Goal: Task Accomplishment & Management: Manage account settings

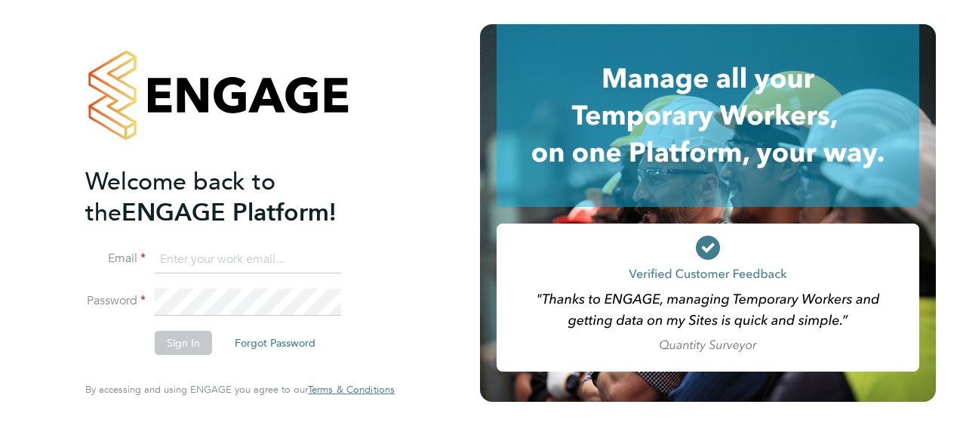
type input "[DOMAIN_NAME][EMAIL_ADDRESS][DOMAIN_NAME]"
click at [184, 343] on button "Sign In" at bounding box center [183, 343] width 57 height 24
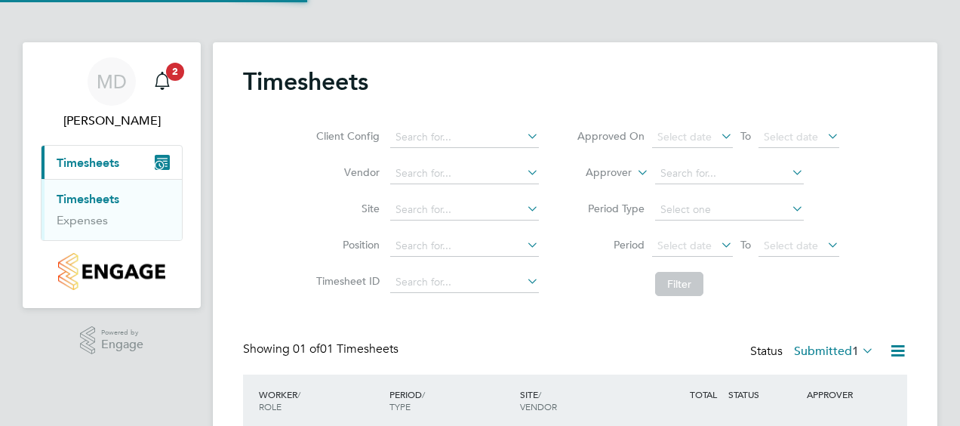
scroll to position [38, 131]
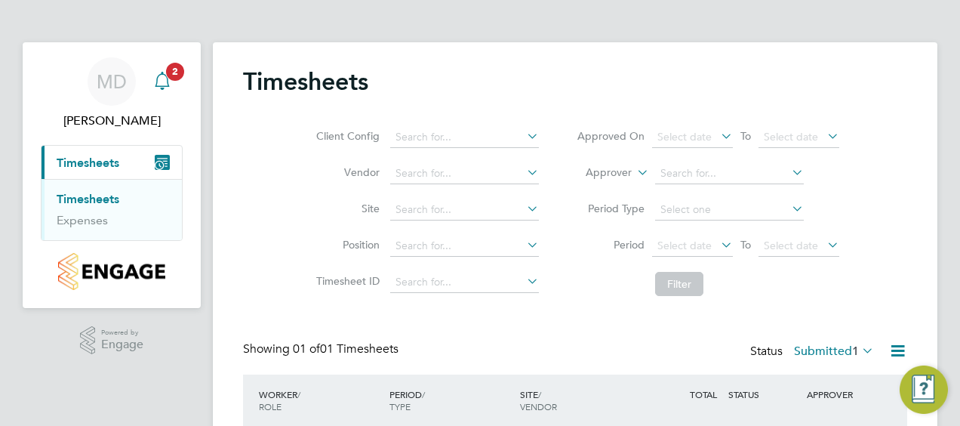
click at [162, 81] on icon "Main navigation" at bounding box center [162, 81] width 18 height 18
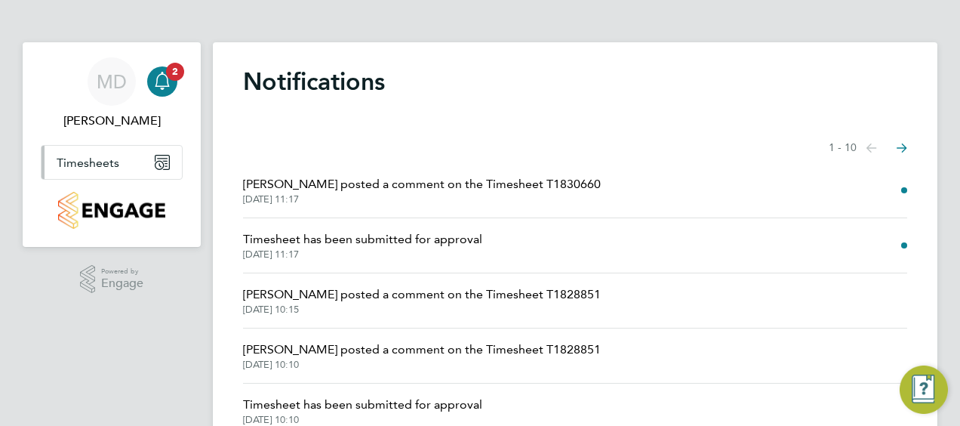
click at [94, 160] on span "Timesheets" at bounding box center [88, 162] width 63 height 14
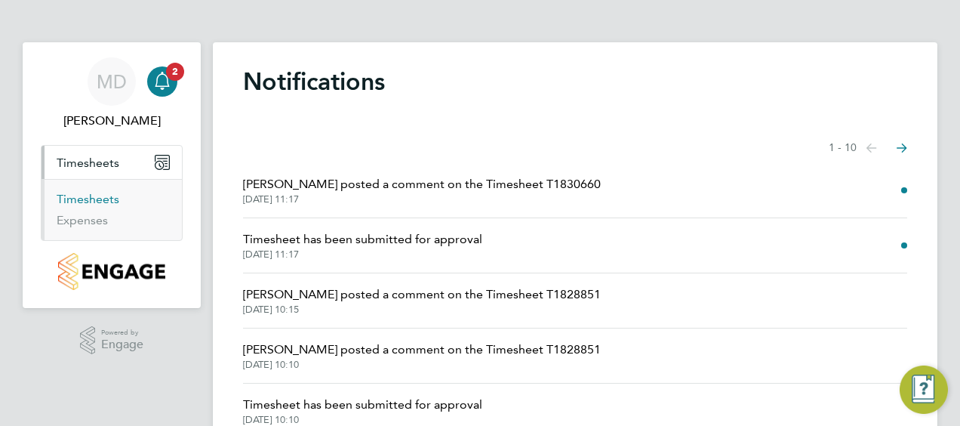
click at [107, 198] on link "Timesheets" at bounding box center [88, 199] width 63 height 14
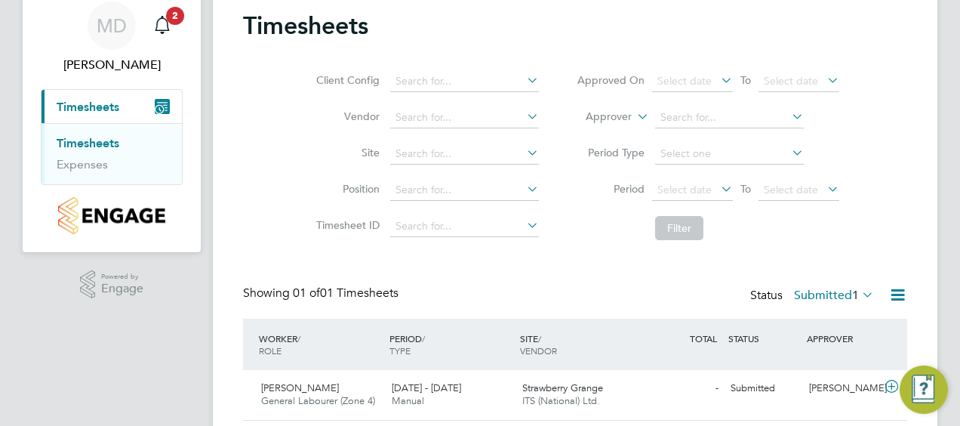
scroll to position [104, 0]
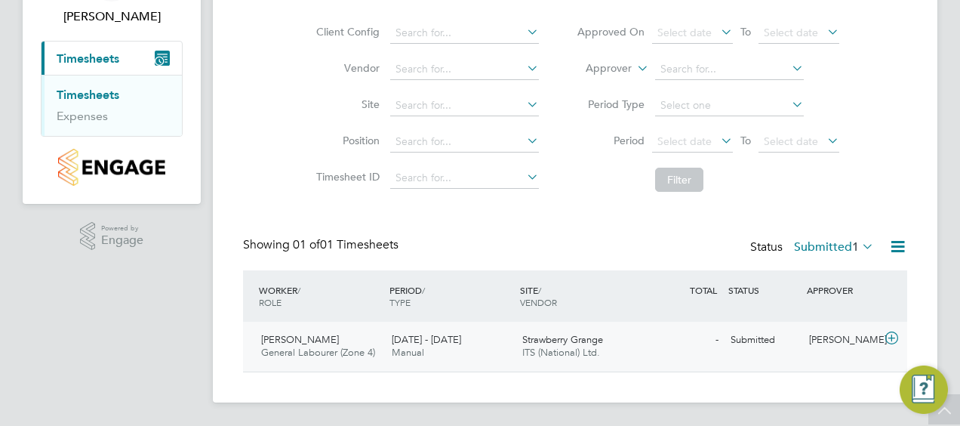
click at [331, 340] on div "Benjamin Wood General Labourer (Zone 4) 22 - 28 Sep 2025" at bounding box center [320, 347] width 131 height 38
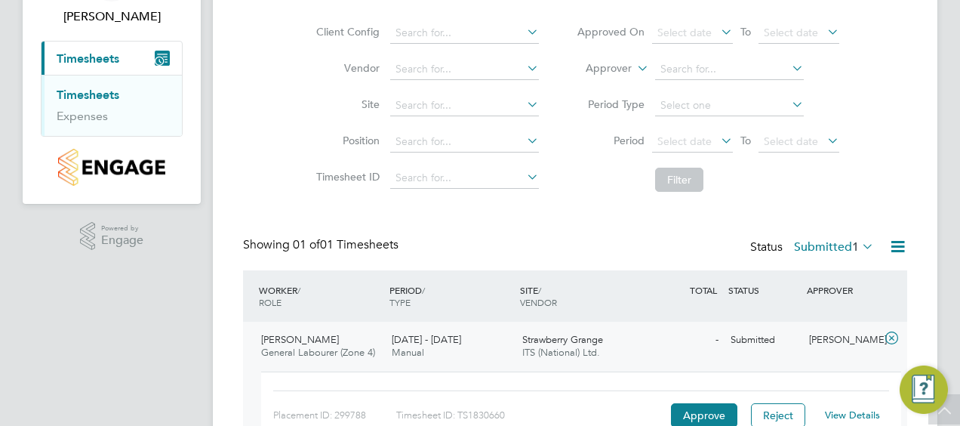
scroll to position [180, 0]
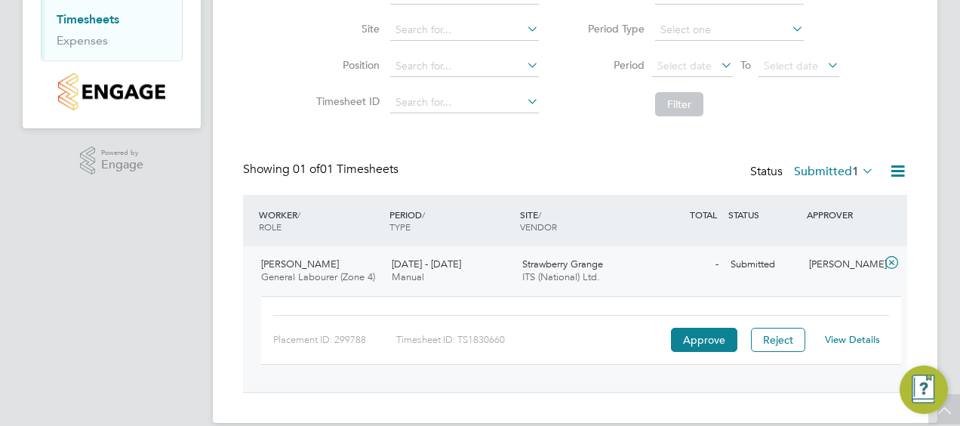
click at [851, 334] on link "View Details" at bounding box center [852, 339] width 55 height 13
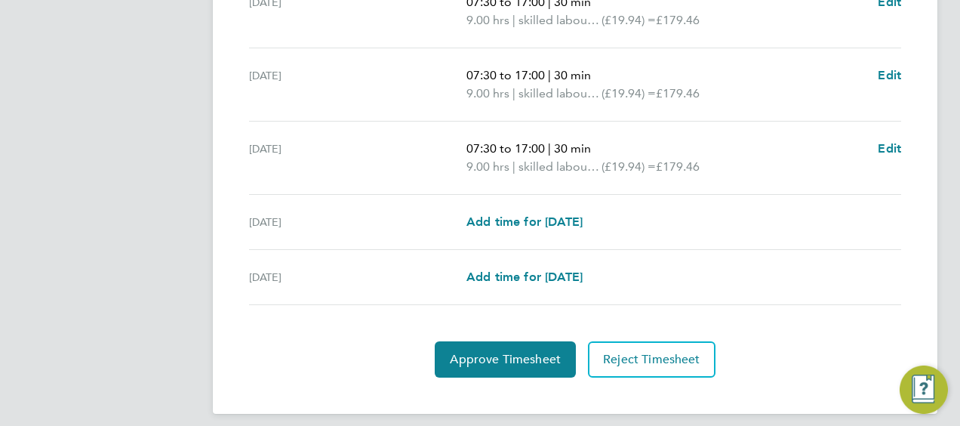
scroll to position [656, 0]
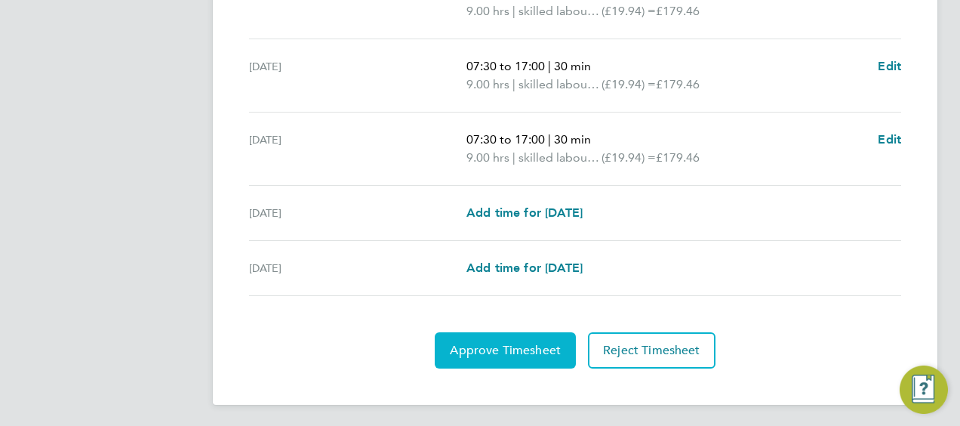
click at [516, 346] on span "Approve Timesheet" at bounding box center [505, 350] width 111 height 15
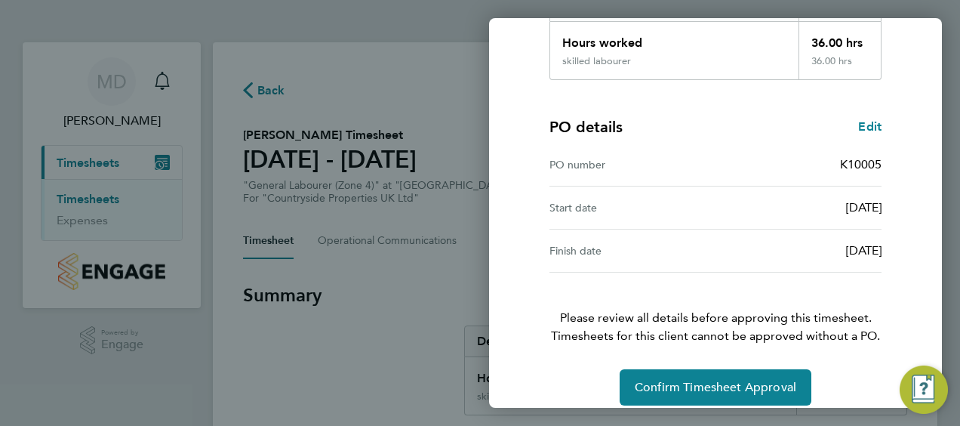
scroll to position [296, 0]
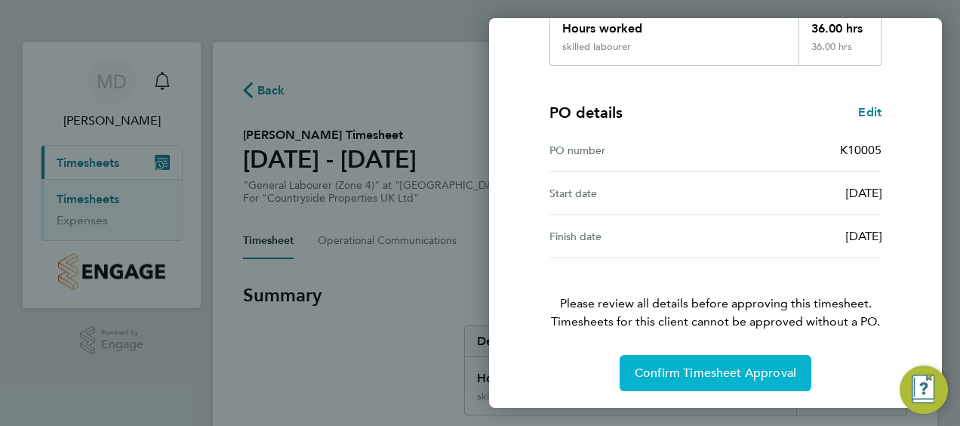
click at [772, 377] on span "Confirm Timesheet Approval" at bounding box center [716, 372] width 162 height 15
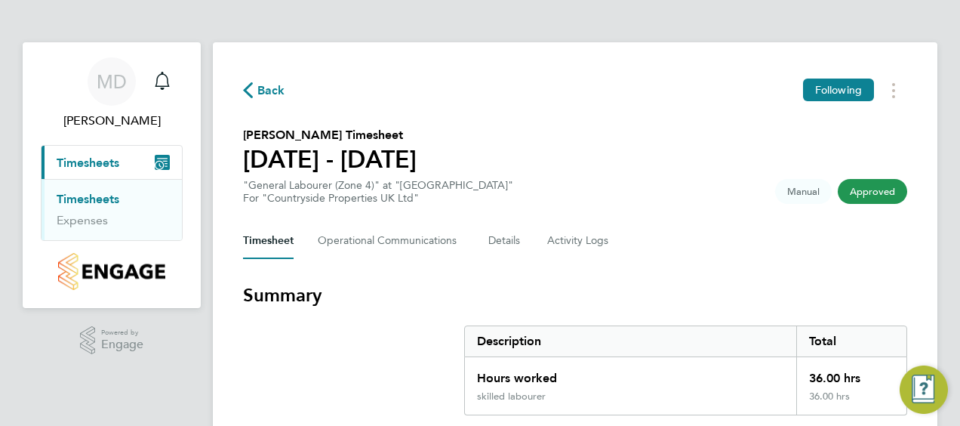
click at [90, 198] on link "Timesheets" at bounding box center [88, 199] width 63 height 14
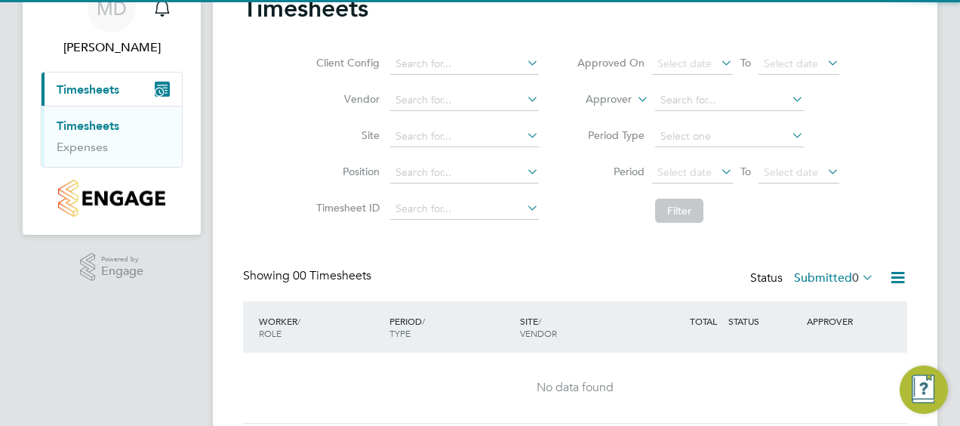
scroll to position [124, 0]
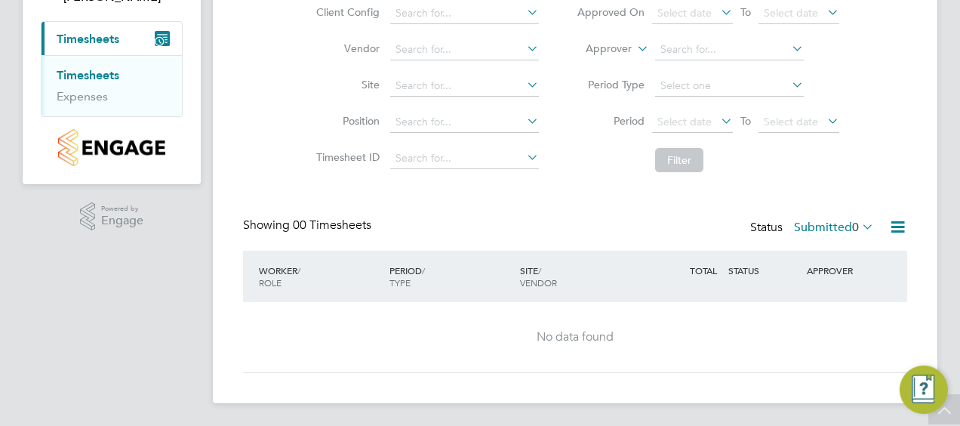
click at [892, 223] on icon at bounding box center [897, 226] width 19 height 19
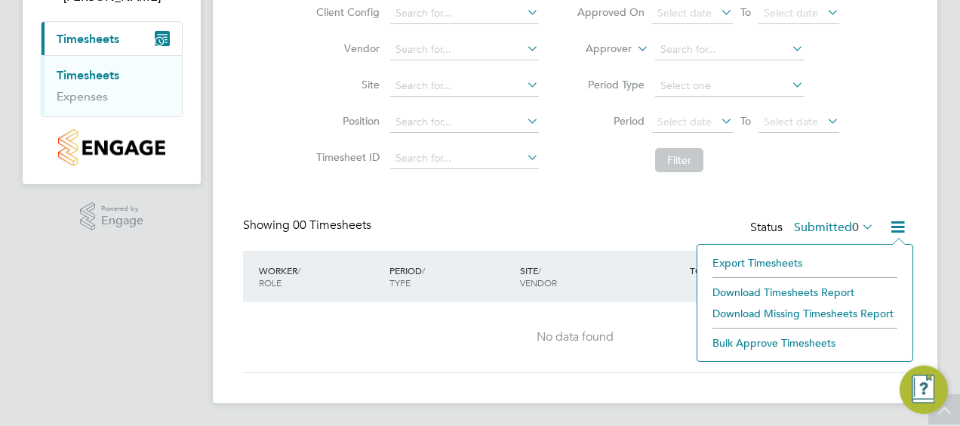
click at [783, 383] on div "Timesheets Client Config Vendor Site Position Timesheet ID Approved On Select d…" at bounding box center [575, 160] width 725 height 485
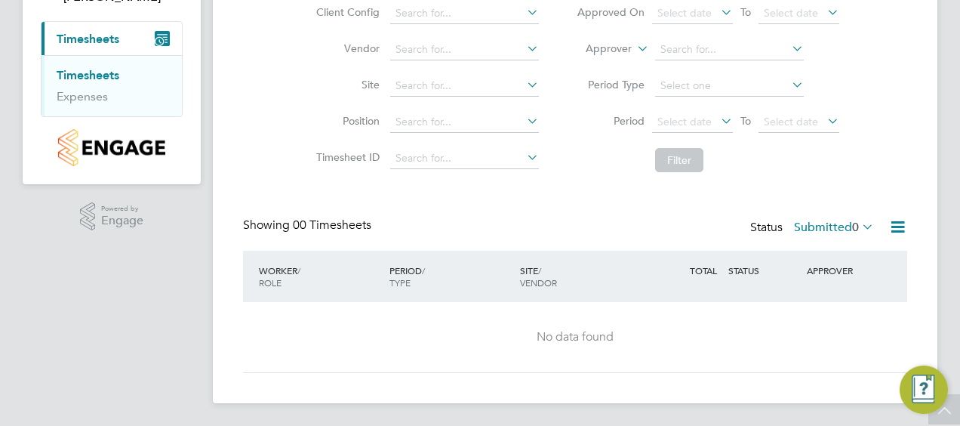
click at [696, 223] on div "Showing 00 Timesheets Status Submitted 0" at bounding box center [575, 233] width 664 height 33
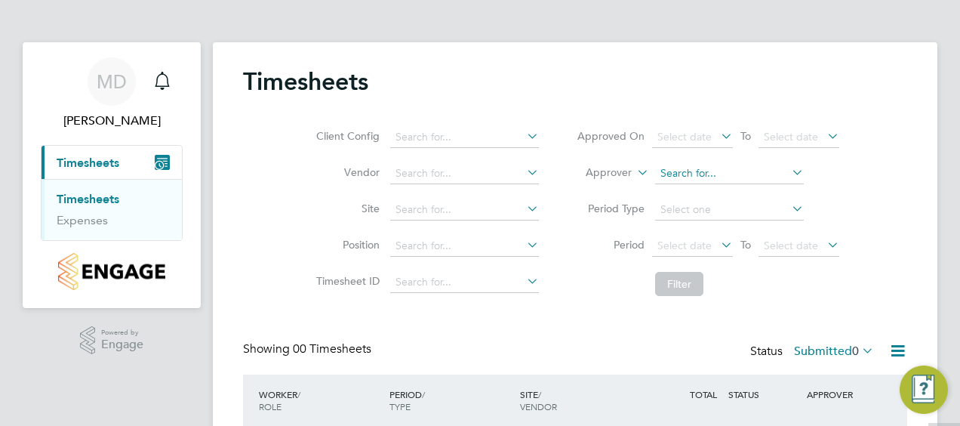
scroll to position [0, 0]
click at [718, 137] on icon at bounding box center [718, 135] width 0 height 21
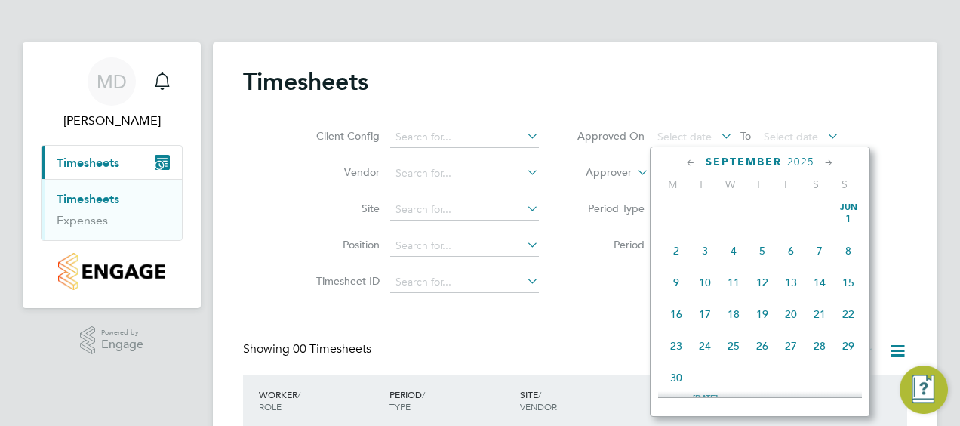
scroll to position [583, 0]
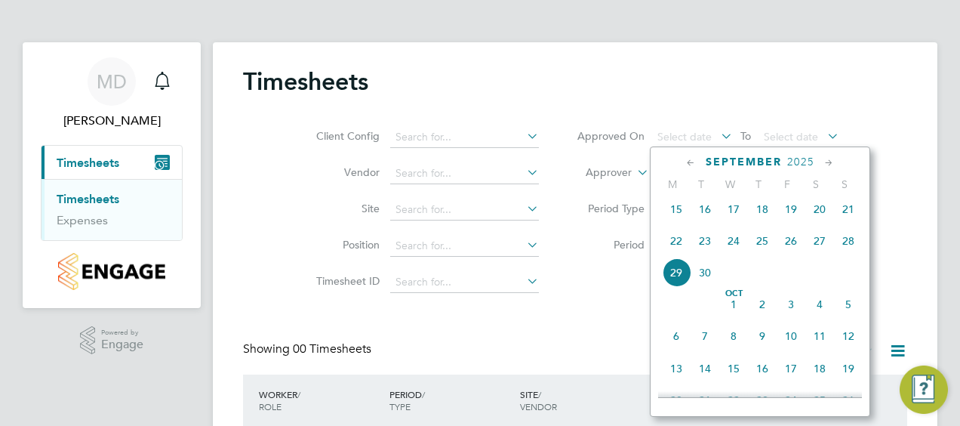
click at [813, 250] on span "27" at bounding box center [819, 240] width 29 height 29
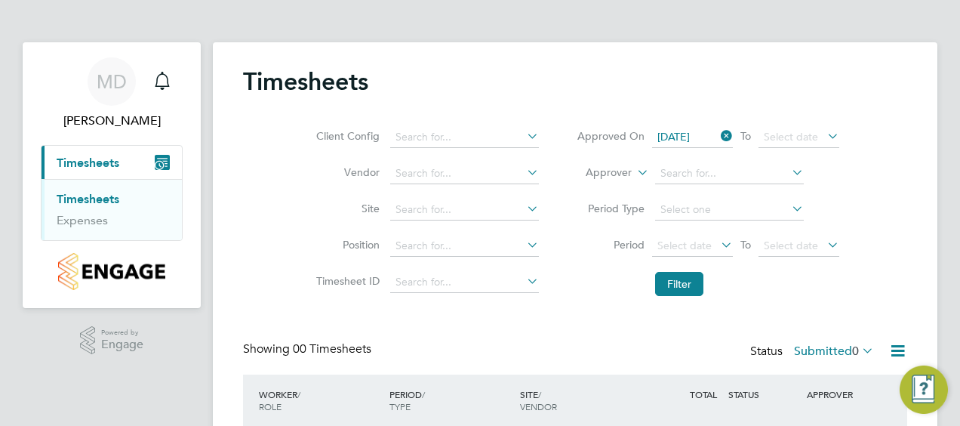
click at [824, 135] on icon at bounding box center [824, 135] width 0 height 21
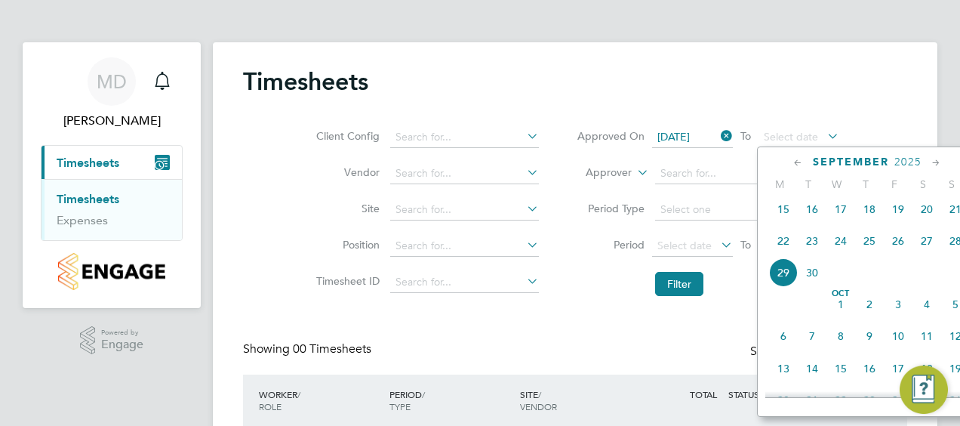
click at [788, 278] on span "29" at bounding box center [783, 272] width 29 height 29
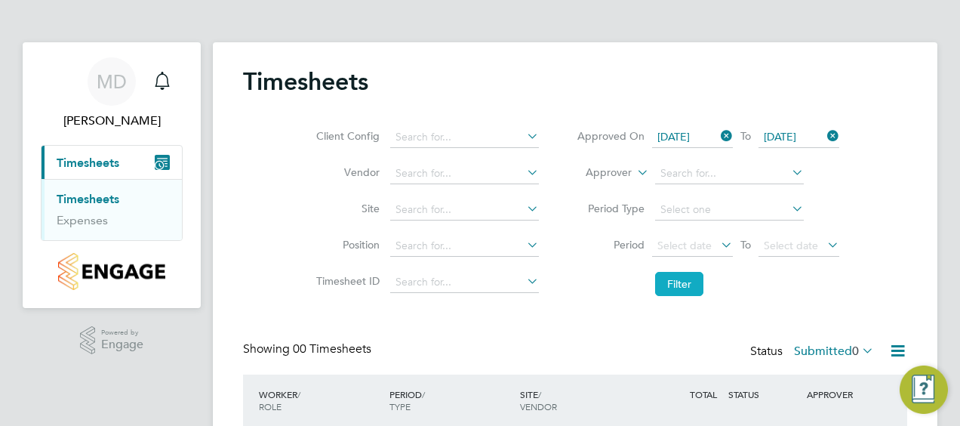
click at [681, 287] on button "Filter" at bounding box center [679, 284] width 48 height 24
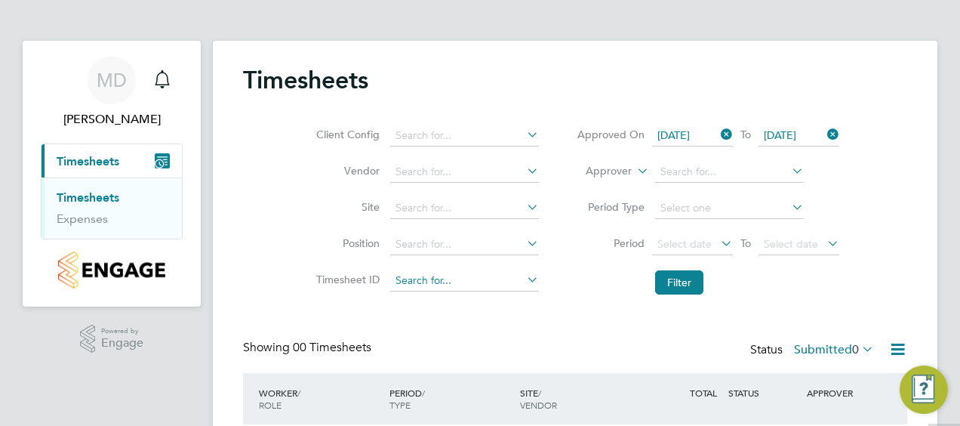
scroll to position [0, 0]
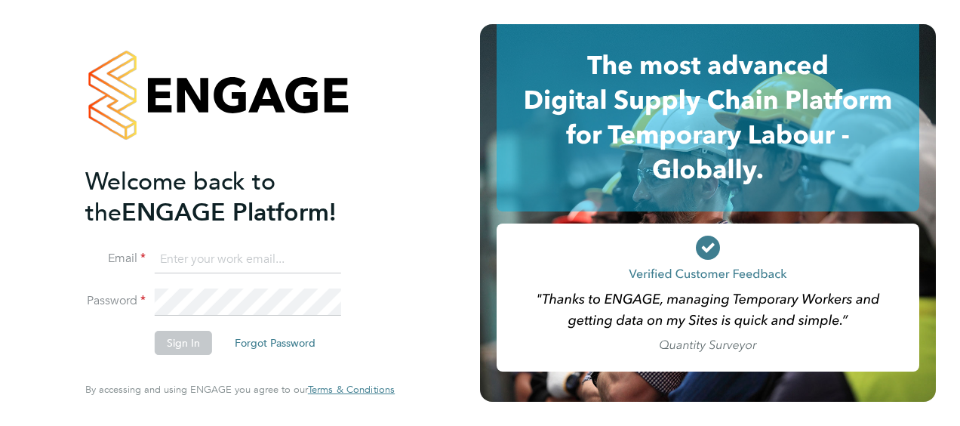
type input "[DOMAIN_NAME][EMAIL_ADDRESS][DOMAIN_NAME]"
click at [187, 345] on button "Sign In" at bounding box center [183, 343] width 57 height 24
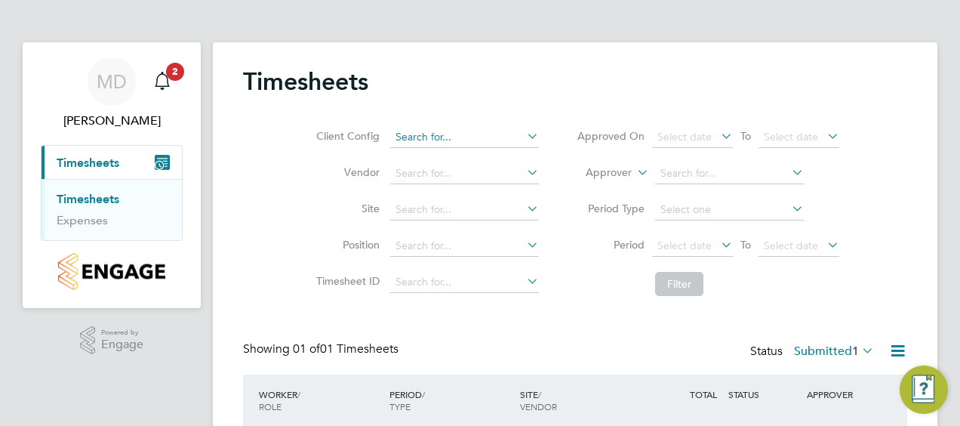
scroll to position [38, 131]
click at [101, 198] on link "Timesheets" at bounding box center [88, 199] width 63 height 14
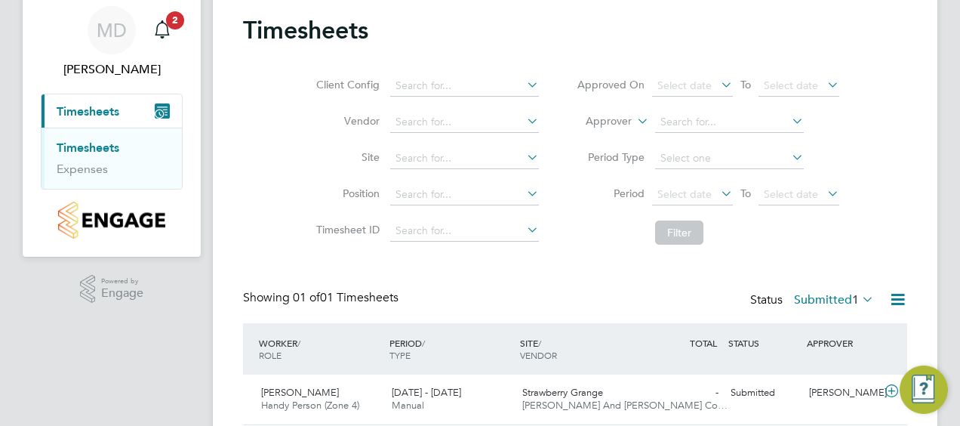
scroll to position [104, 0]
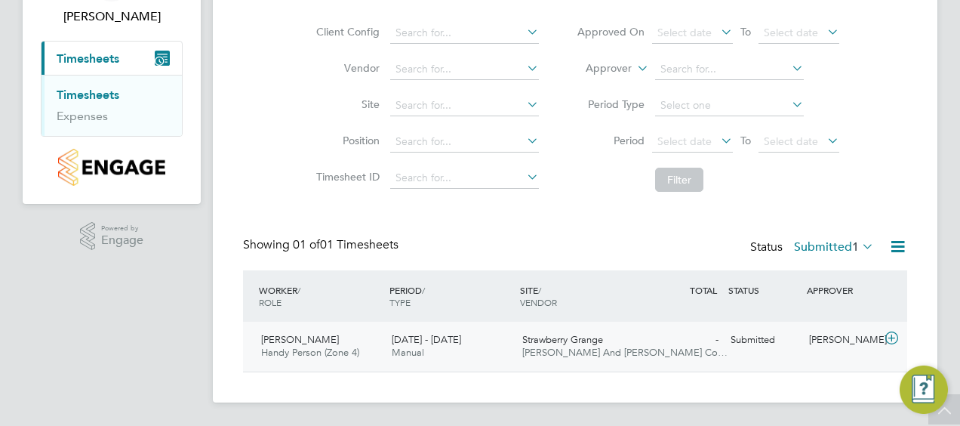
click at [339, 343] on span "[PERSON_NAME]" at bounding box center [300, 339] width 78 height 13
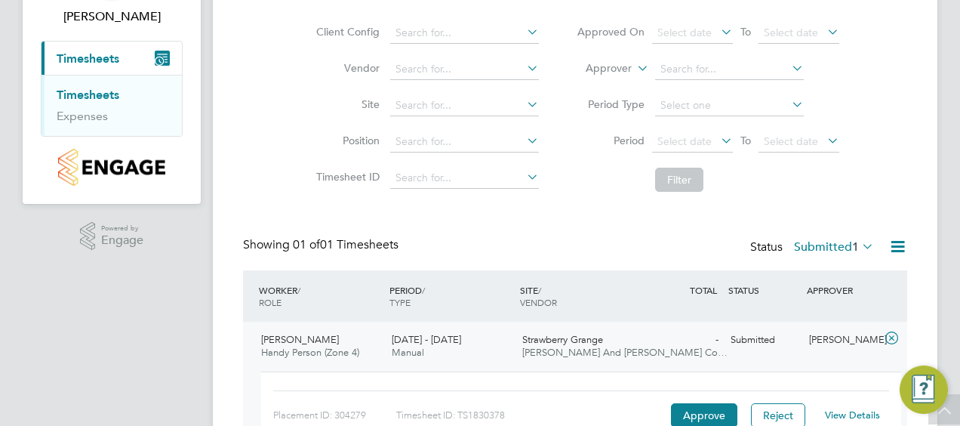
click at [866, 414] on link "View Details" at bounding box center [852, 414] width 55 height 13
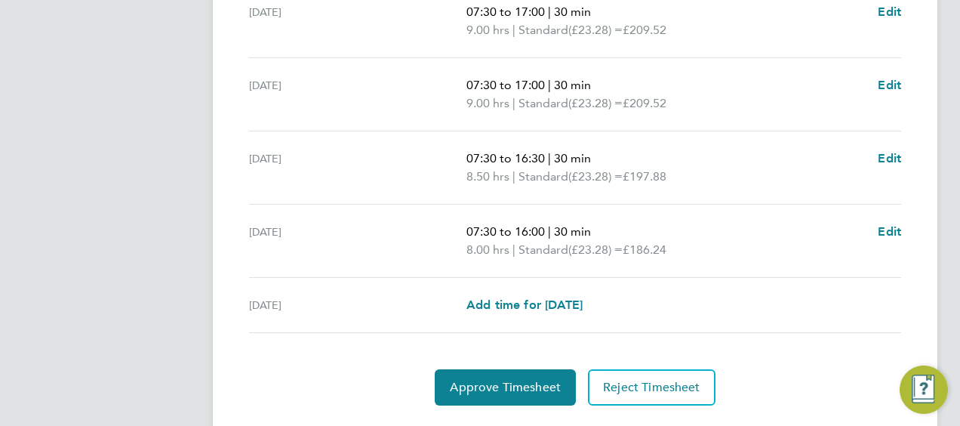
scroll to position [692, 0]
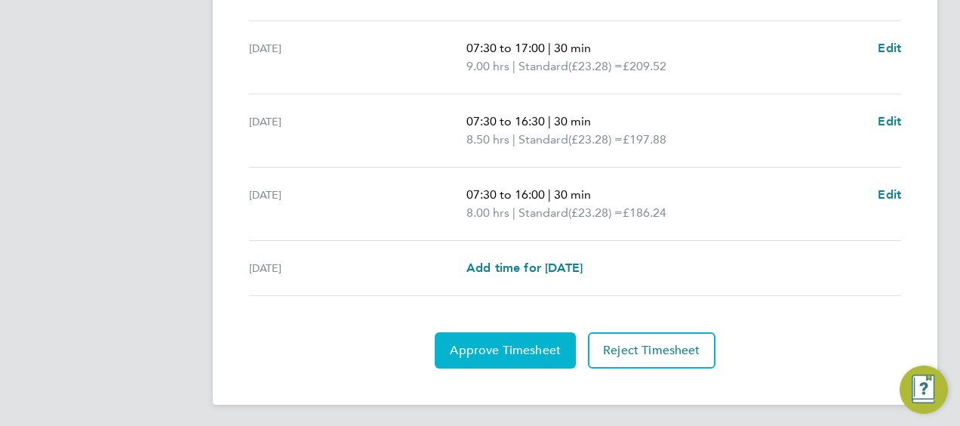
click at [467, 343] on span "Approve Timesheet" at bounding box center [505, 350] width 111 height 15
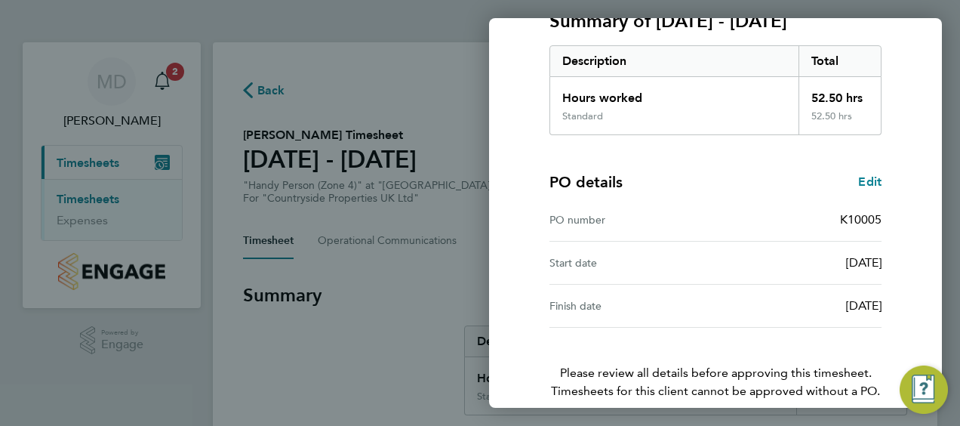
scroll to position [296, 0]
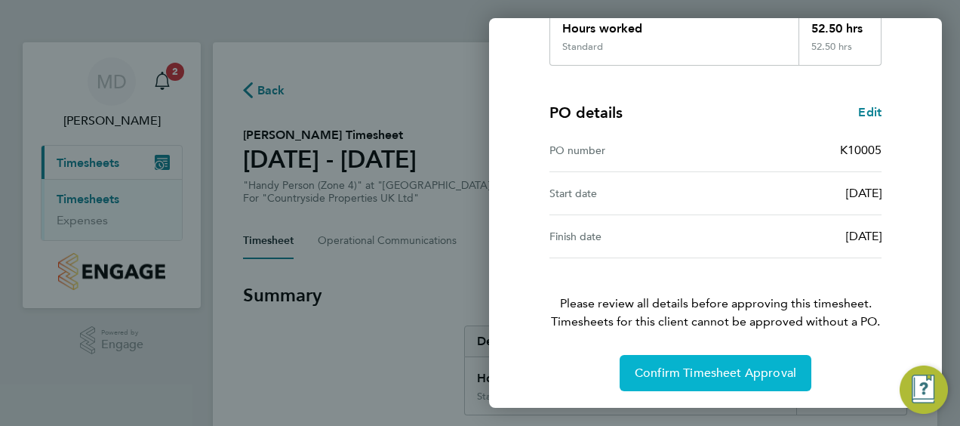
click at [660, 377] on span "Confirm Timesheet Approval" at bounding box center [716, 372] width 162 height 15
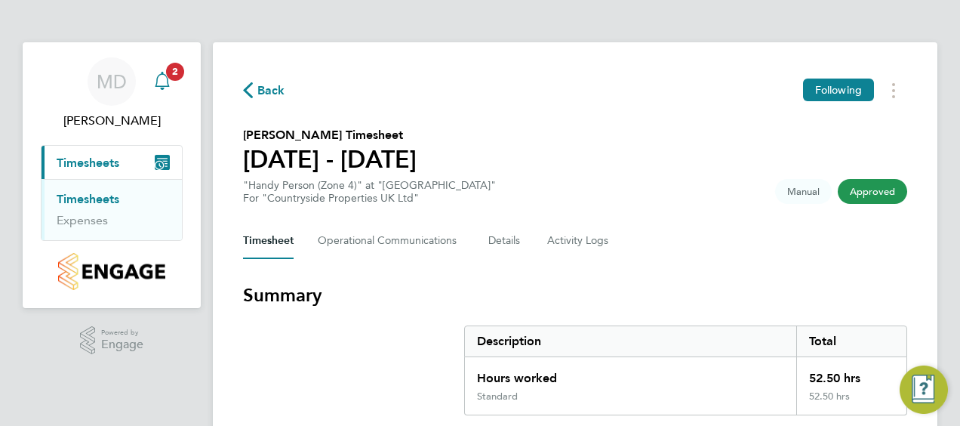
click at [179, 71] on span "2" at bounding box center [175, 72] width 18 height 18
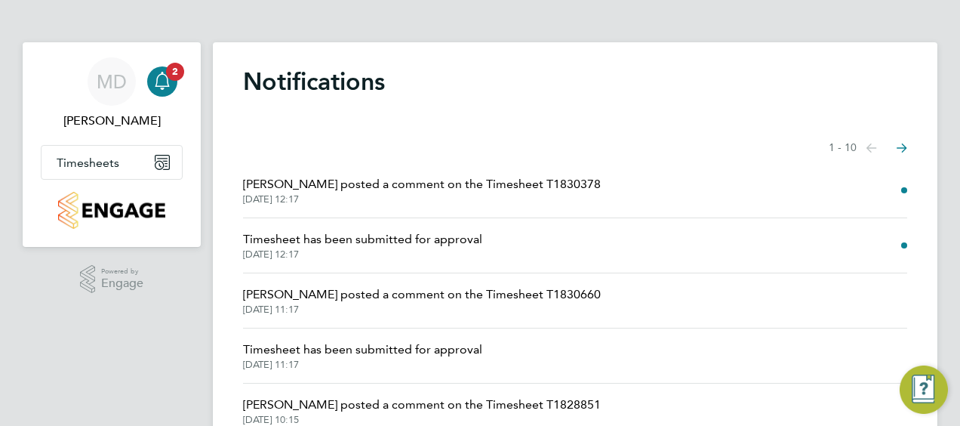
click at [552, 192] on span "Jordan Lee posted a comment on the Timesheet T1830378" at bounding box center [422, 184] width 358 height 18
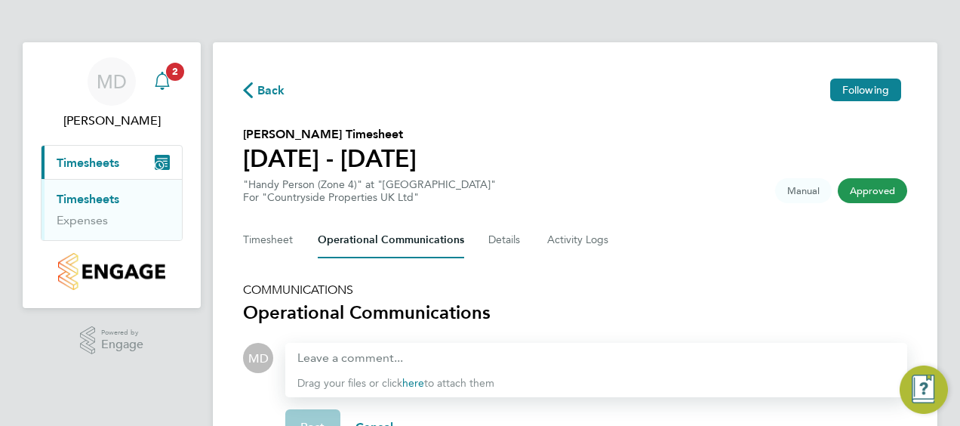
click at [174, 78] on span "2" at bounding box center [175, 72] width 18 height 18
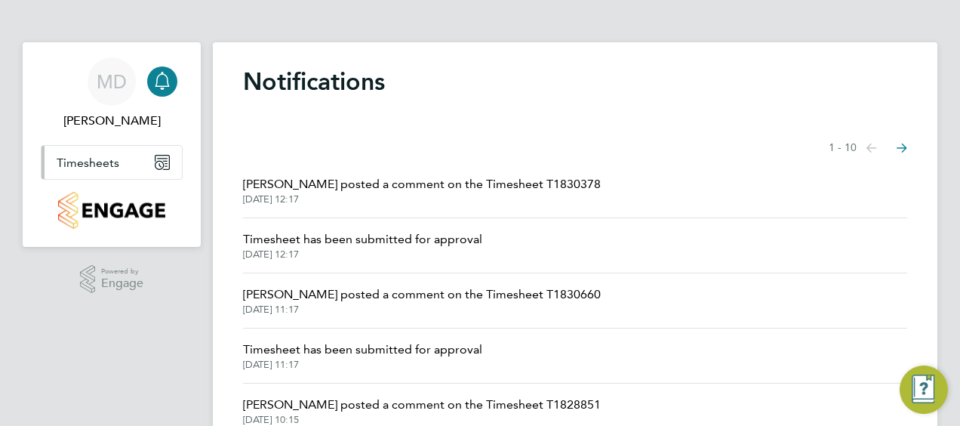
click at [116, 163] on span "Timesheets" at bounding box center [88, 162] width 63 height 14
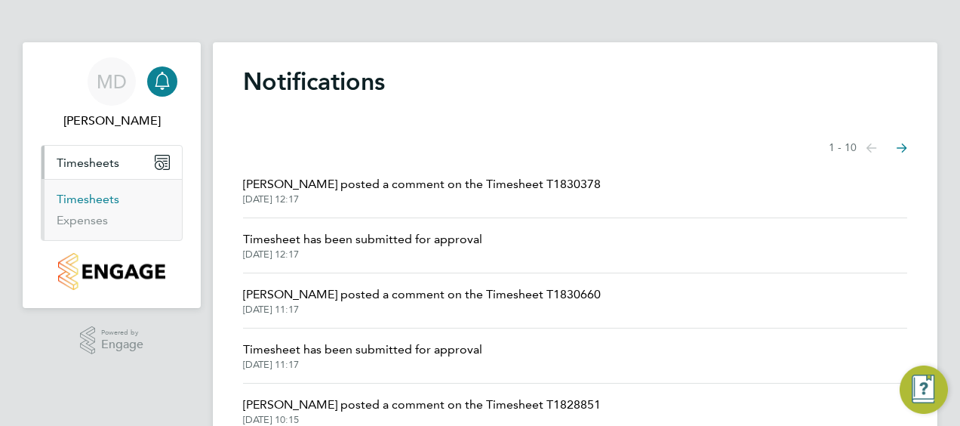
click at [103, 198] on link "Timesheets" at bounding box center [88, 199] width 63 height 14
